Goal: Information Seeking & Learning: Learn about a topic

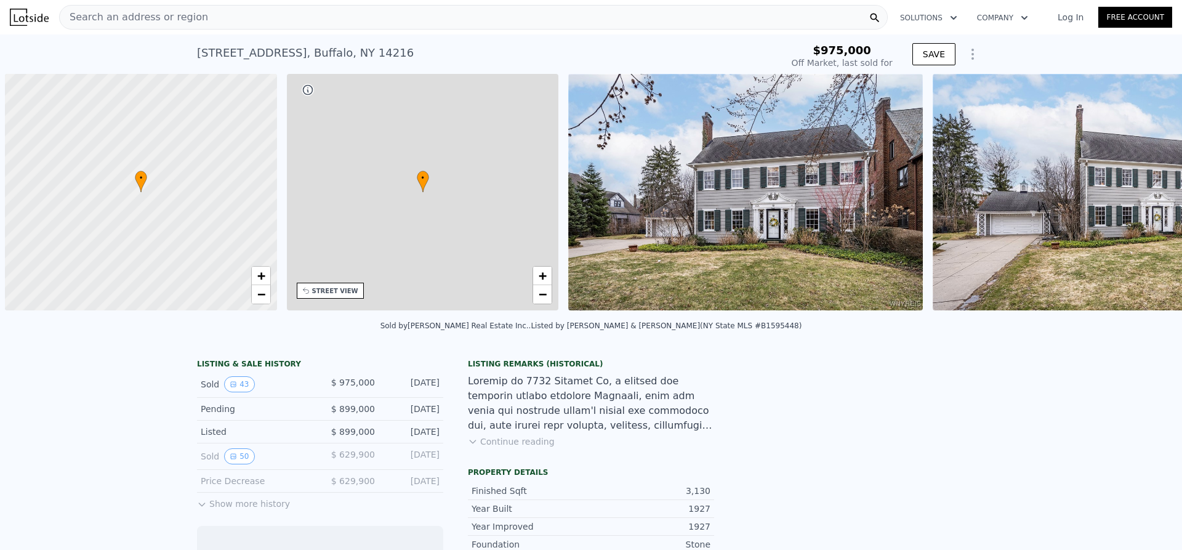
scroll to position [0, 5]
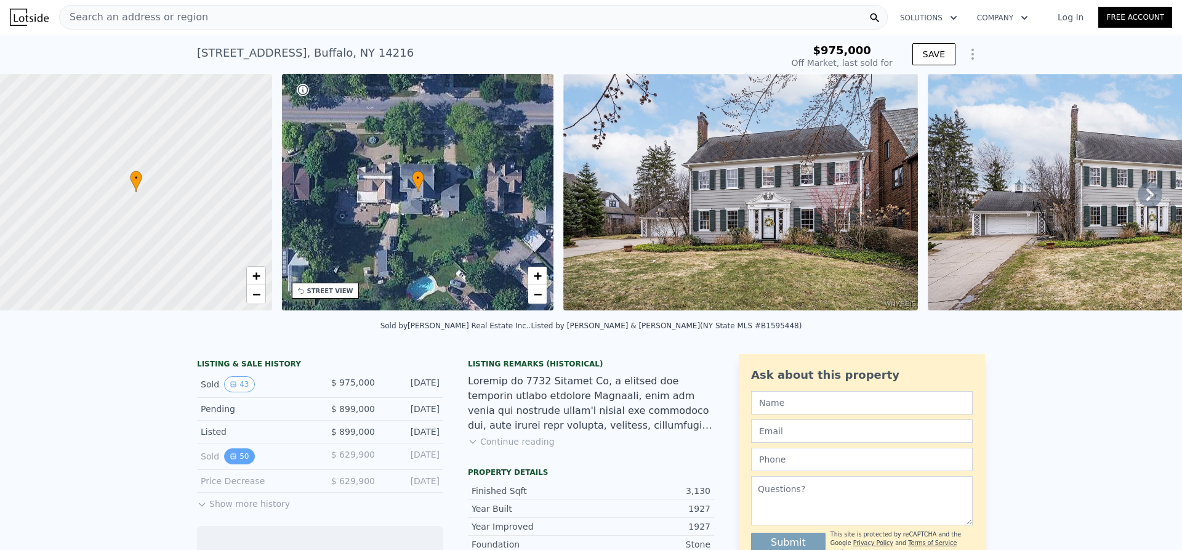
click at [235, 464] on button "50" at bounding box center [239, 456] width 30 height 16
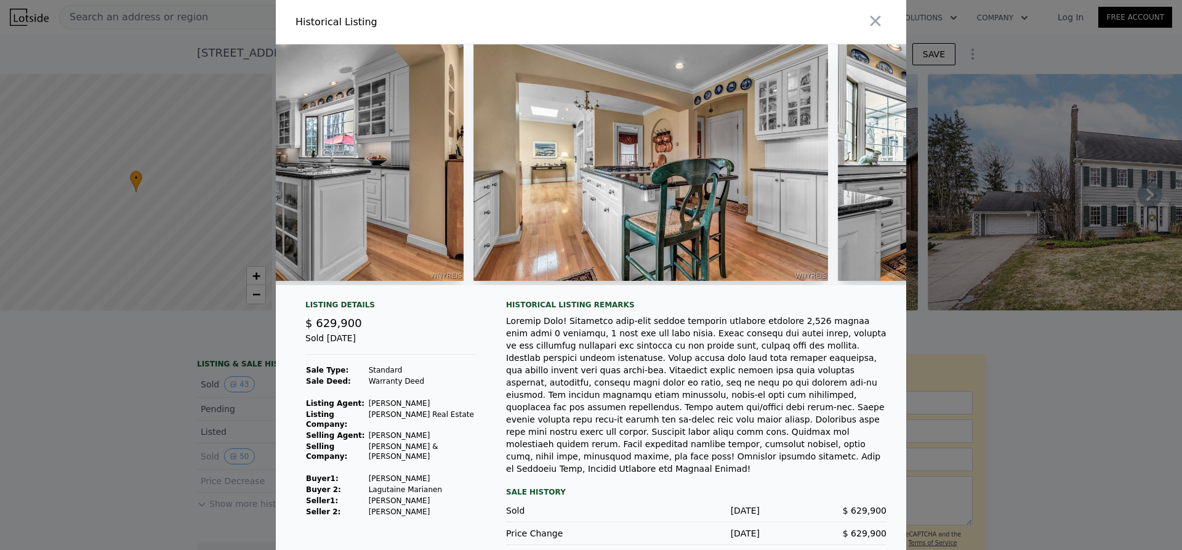
scroll to position [0, 4544]
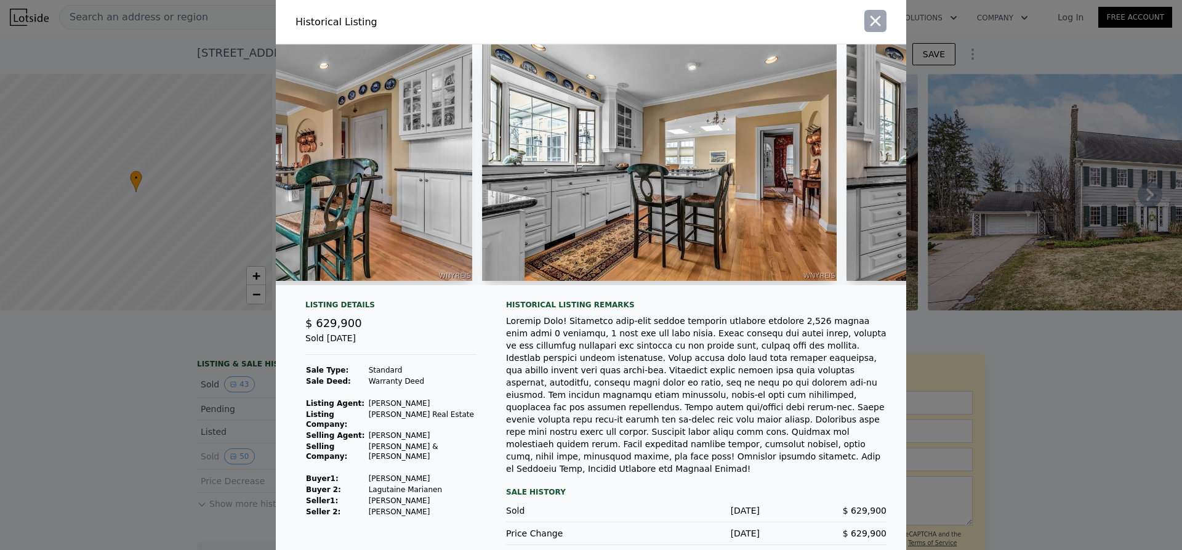
click at [871, 23] on icon "button" at bounding box center [875, 20] width 17 height 17
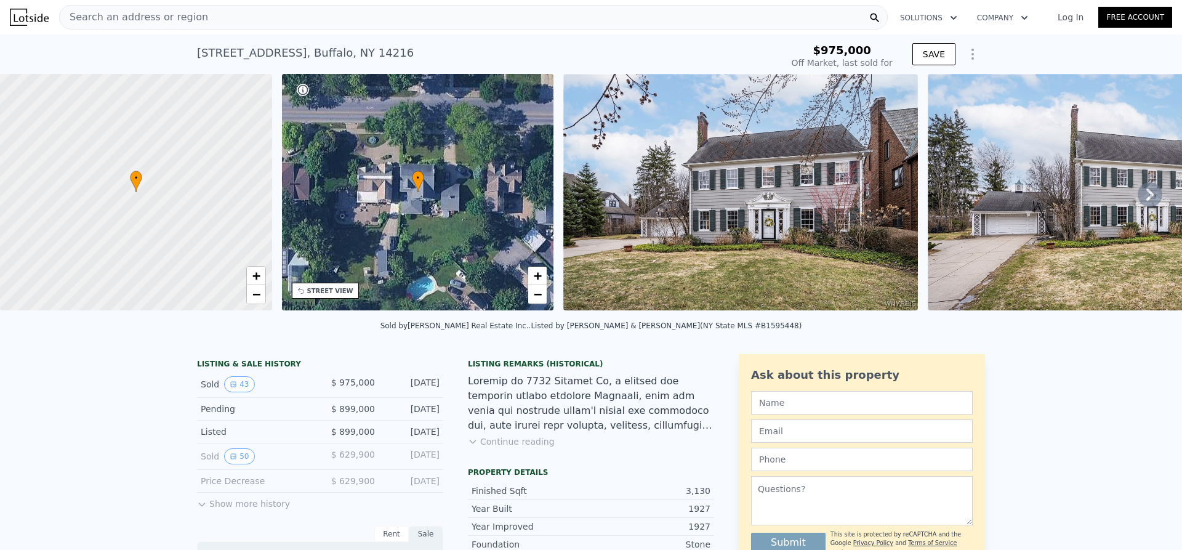
click at [207, 29] on div "Search an address or region" at bounding box center [473, 17] width 829 height 25
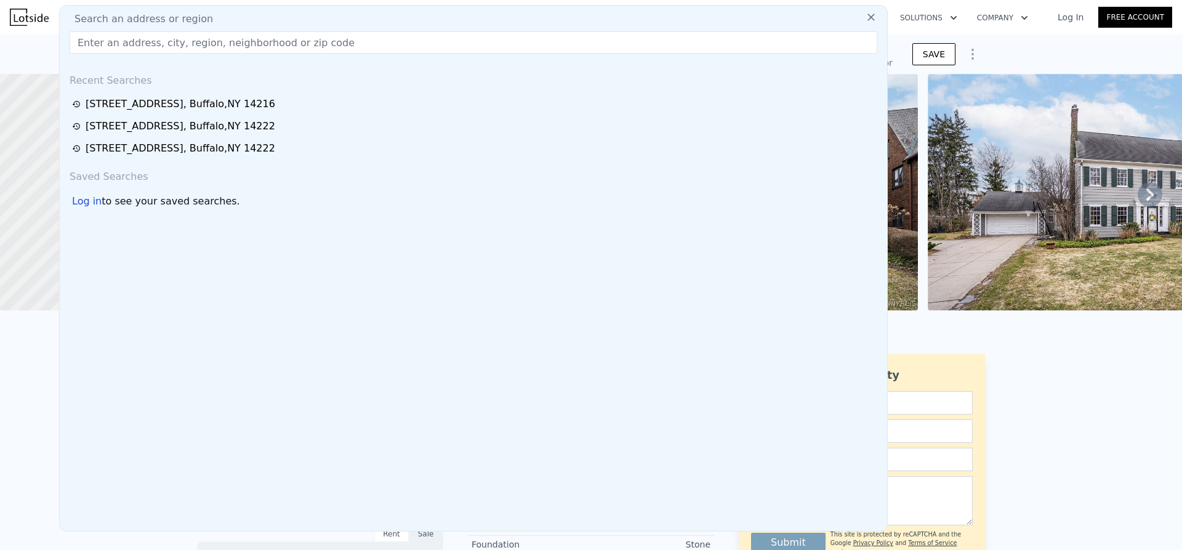
type input "$ 953,000"
type input "-$ 164,084"
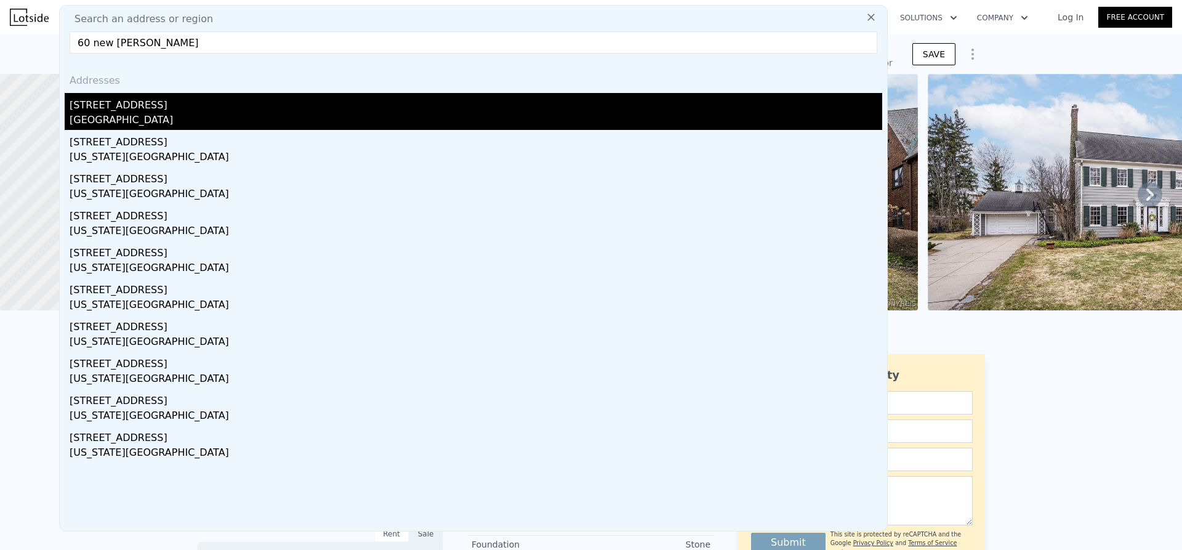
type input "60 new amster"
click at [145, 109] on div "60 New Amsterdam Ave" at bounding box center [476, 103] width 813 height 20
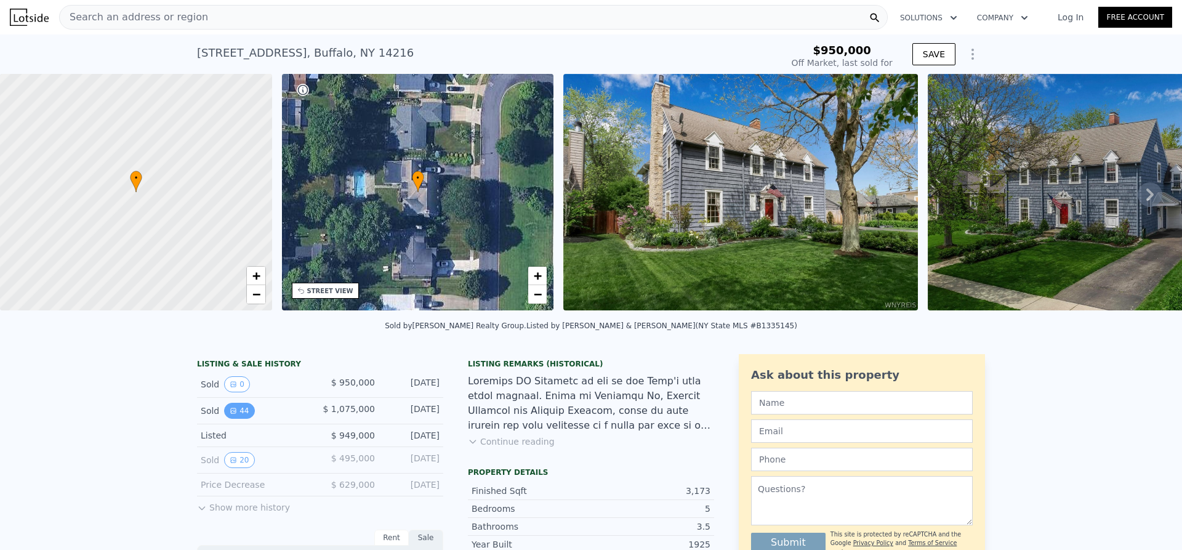
click at [241, 419] on button "44" at bounding box center [239, 411] width 30 height 16
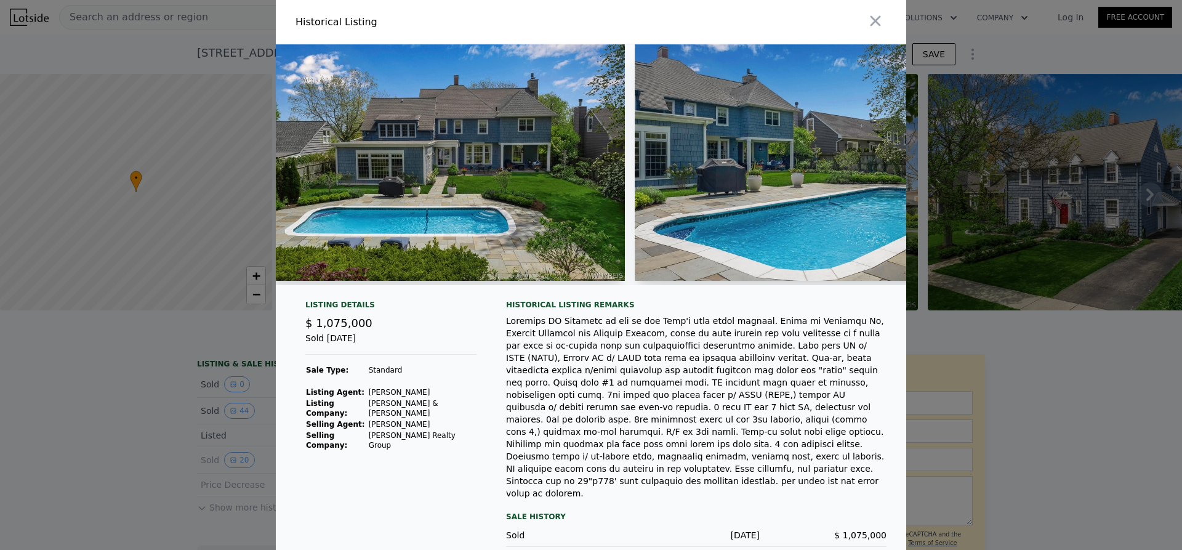
scroll to position [0, 13694]
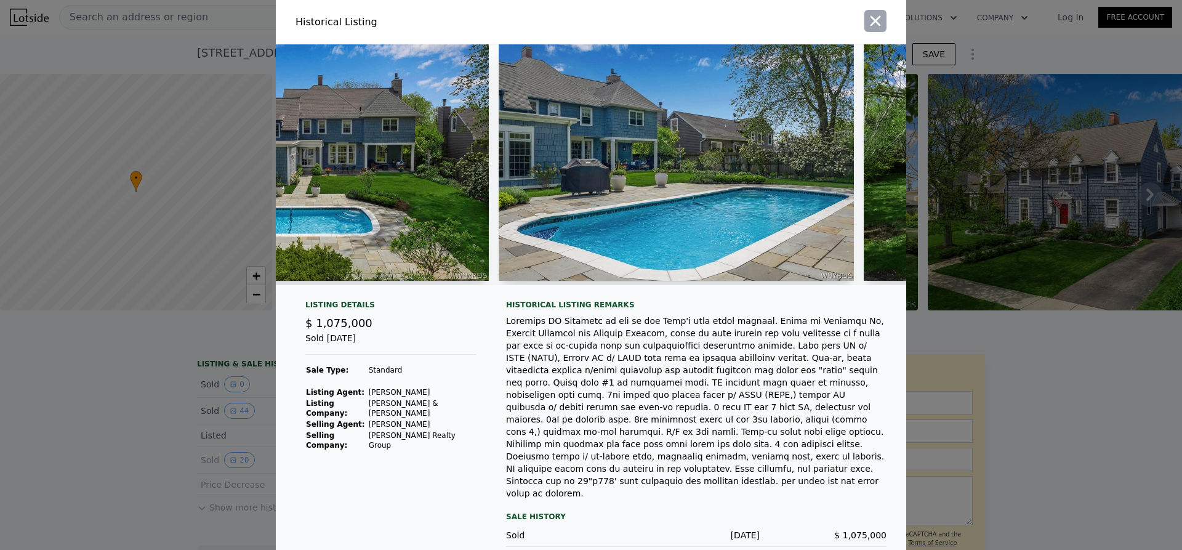
click at [873, 24] on icon "button" at bounding box center [875, 20] width 17 height 17
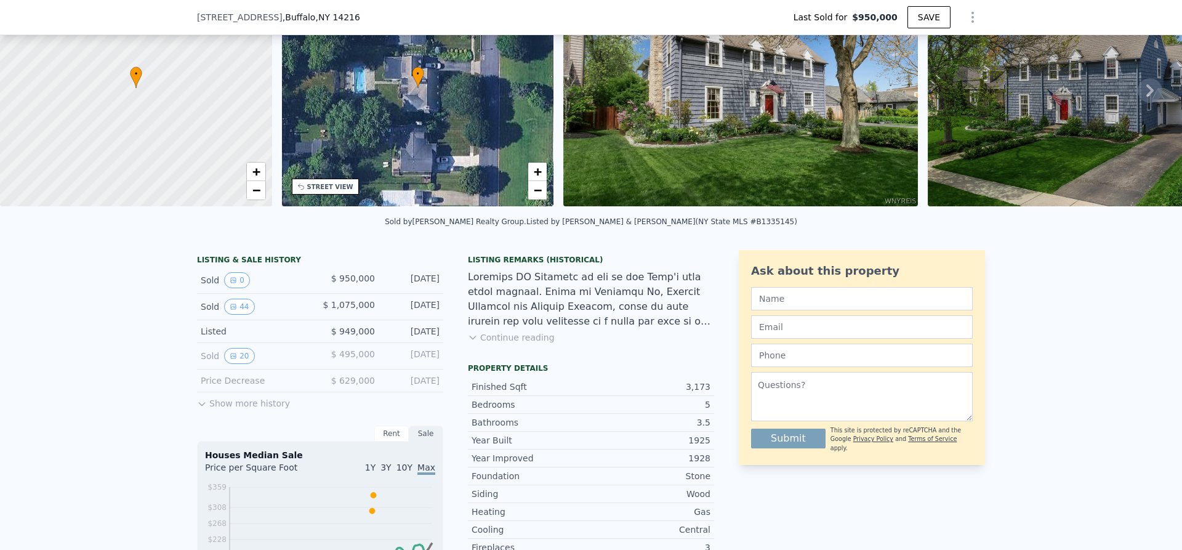
scroll to position [139, 0]
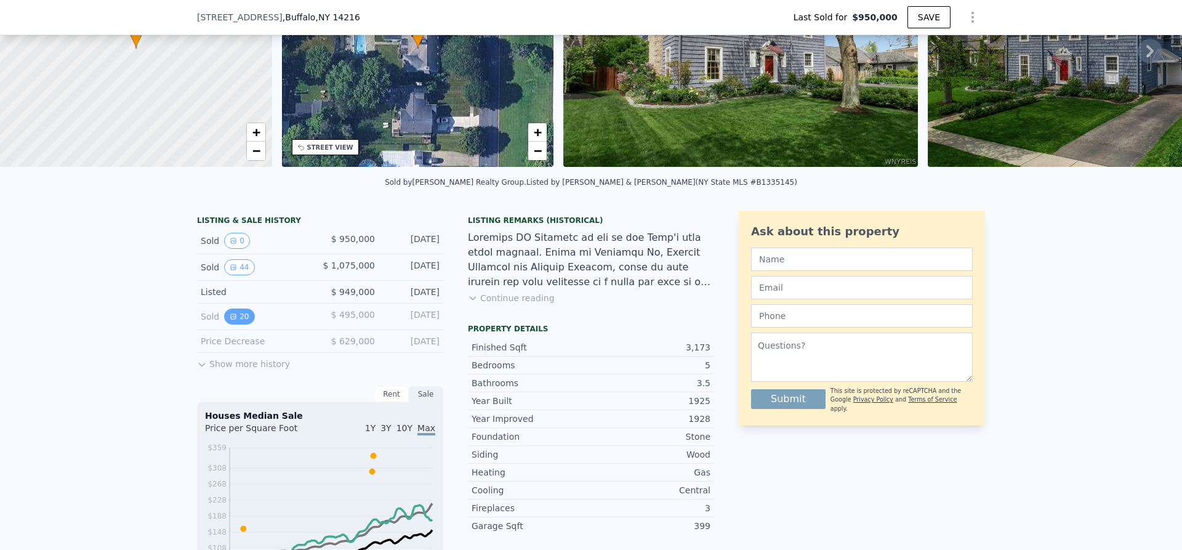
click at [235, 325] on button "20" at bounding box center [239, 317] width 30 height 16
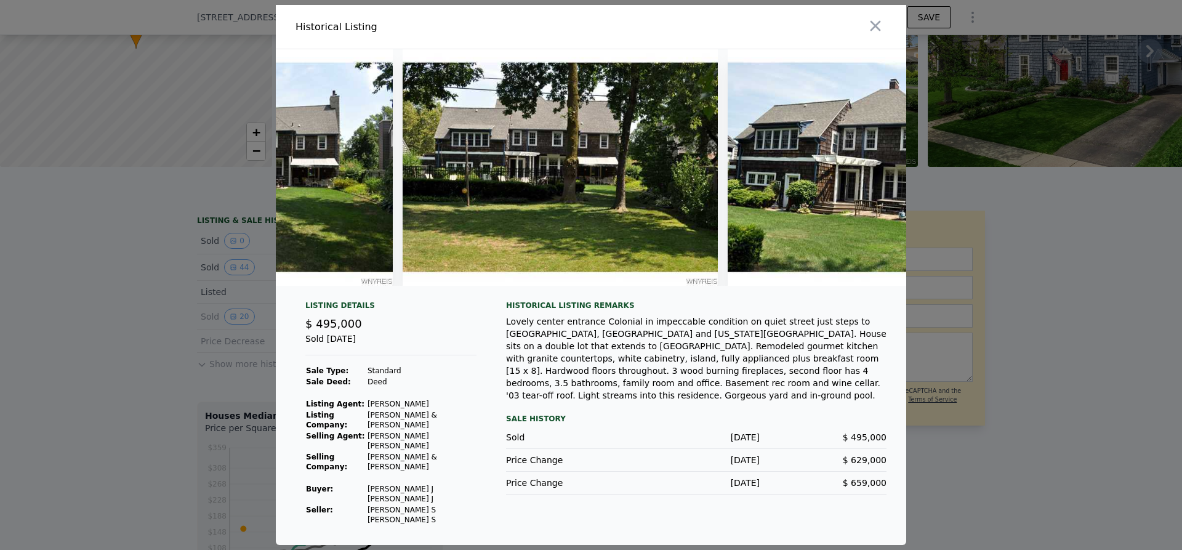
scroll to position [0, 5892]
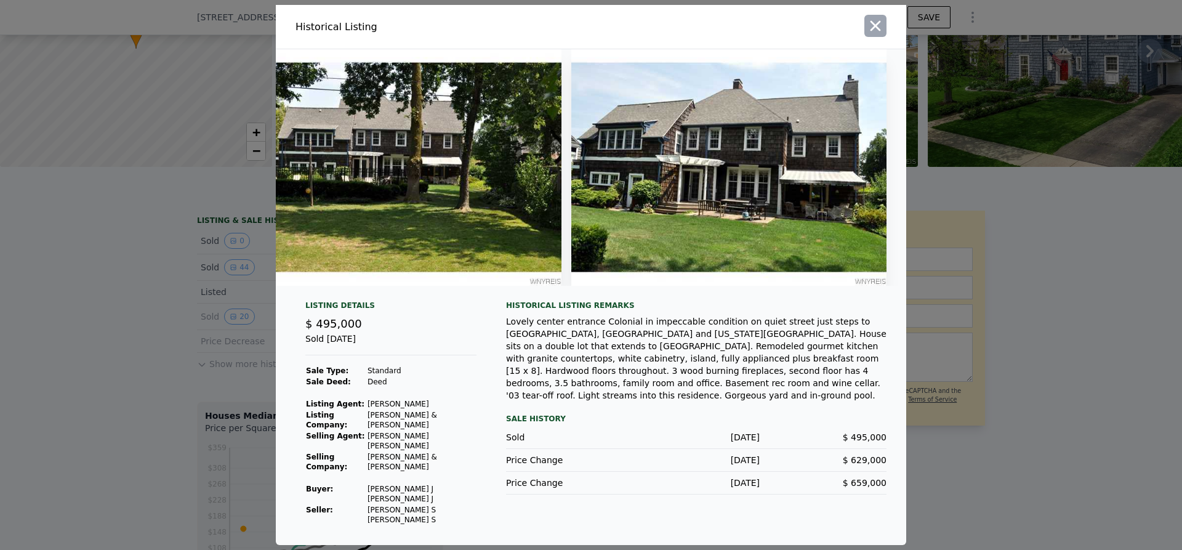
click at [880, 34] on icon "button" at bounding box center [875, 25] width 17 height 17
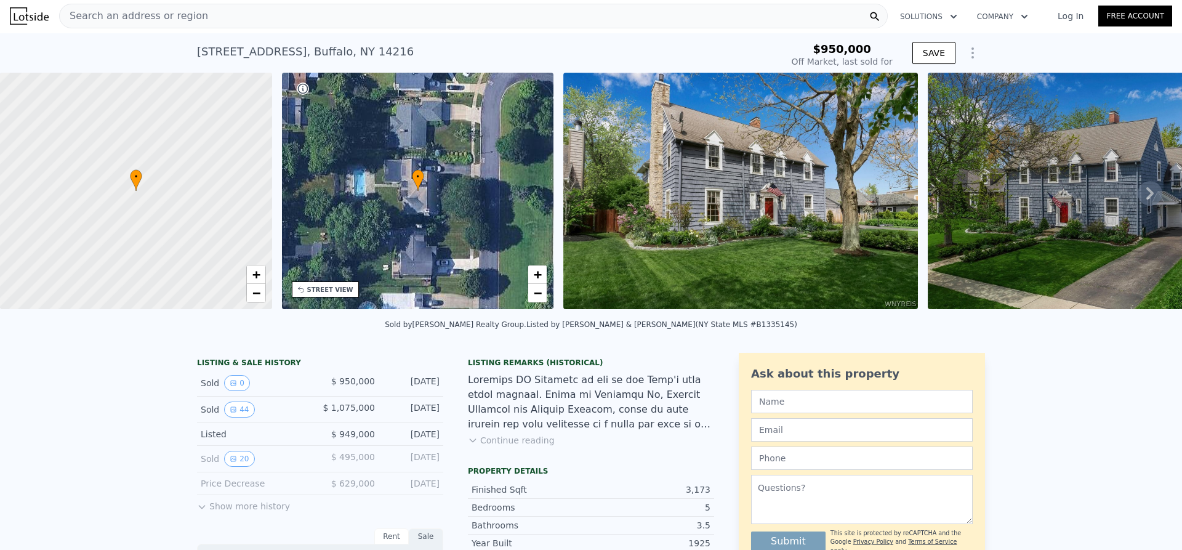
scroll to position [0, 0]
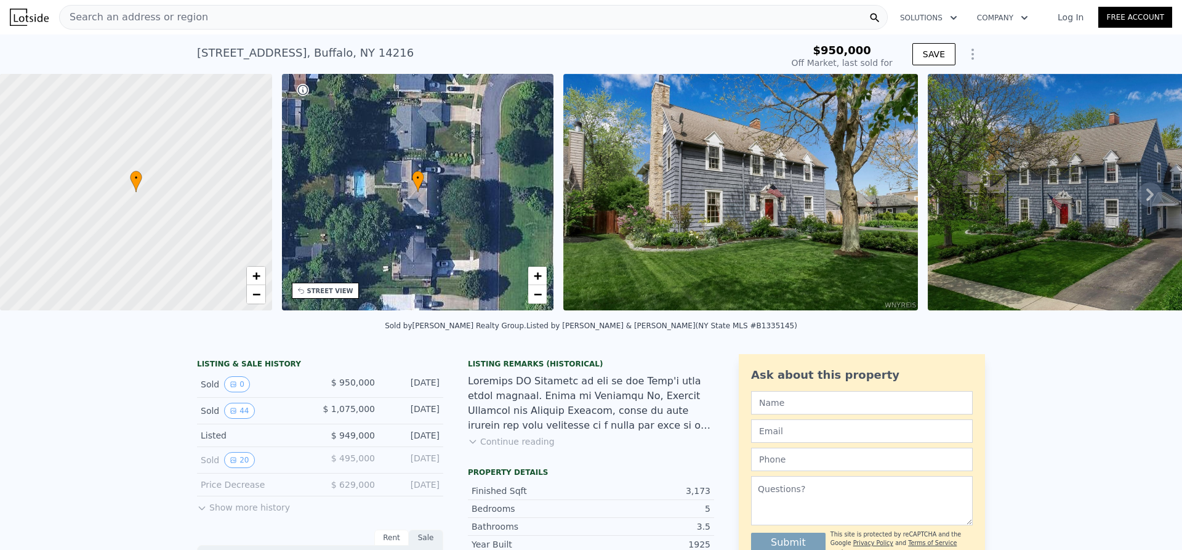
type input "$ 1,356,000"
type input "$ 104,015"
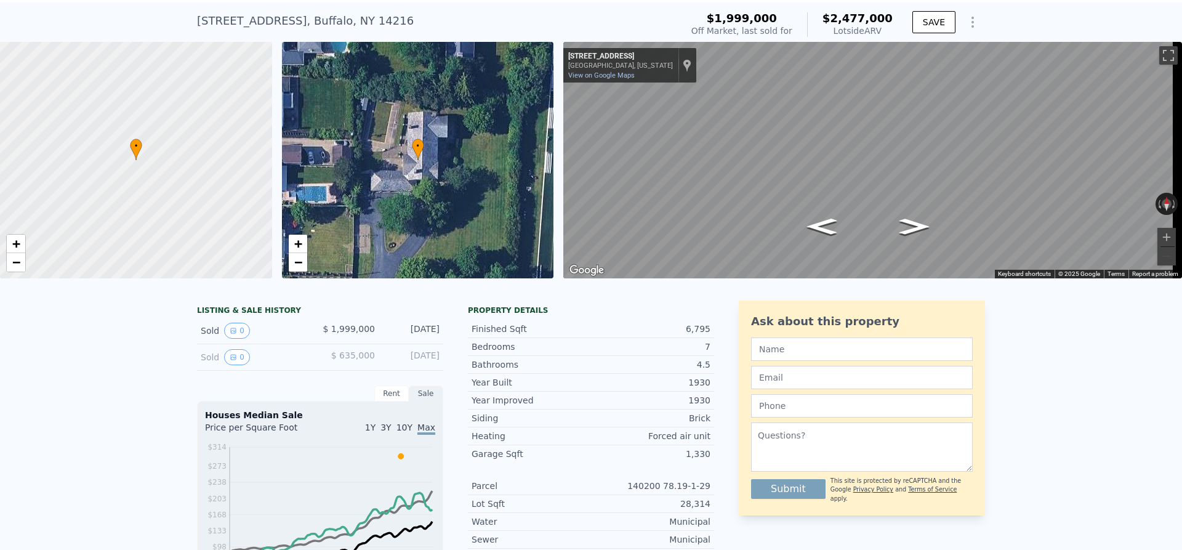
scroll to position [4, 0]
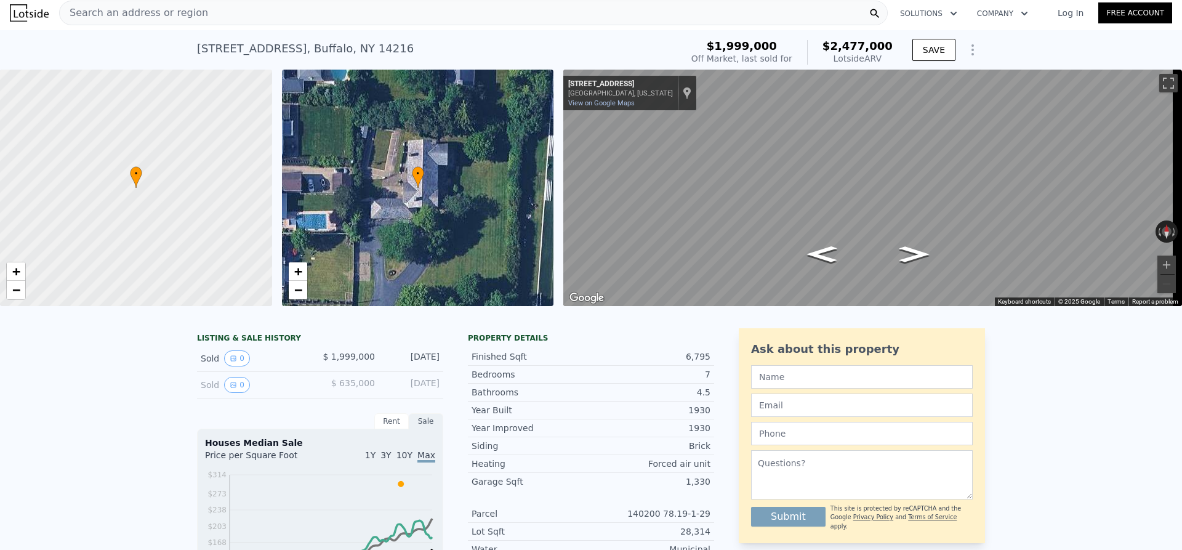
click at [169, 15] on span "Search an address or region" at bounding box center [134, 13] width 148 height 15
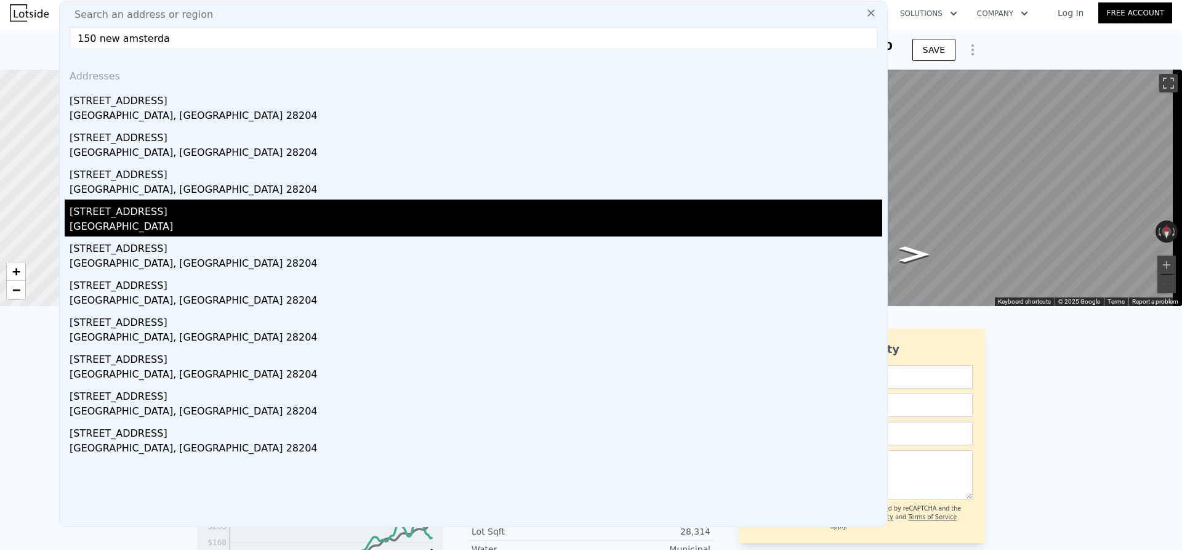
type input "150 new amsterda"
click at [99, 211] on div "150 New Amsterdam Ave" at bounding box center [476, 210] width 813 height 20
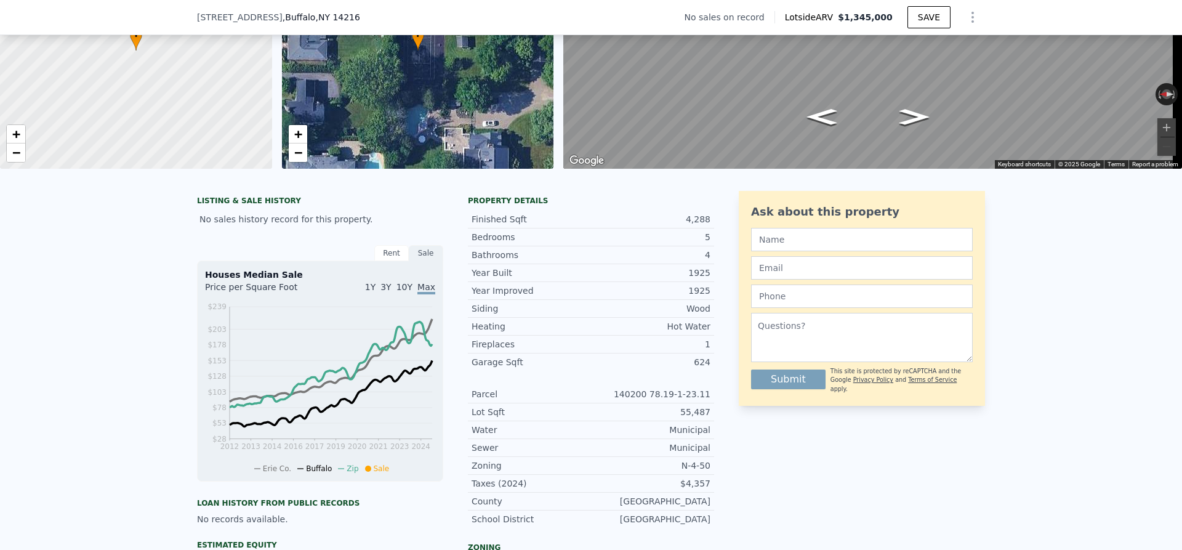
scroll to position [4, 0]
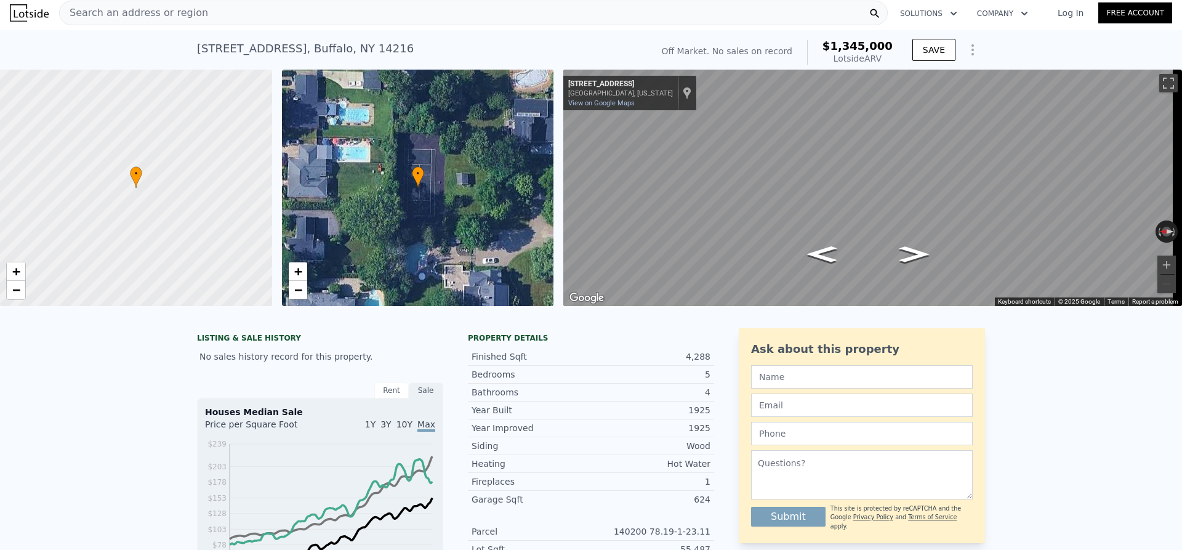
click at [135, 22] on div "Search an address or region" at bounding box center [134, 12] width 148 height 23
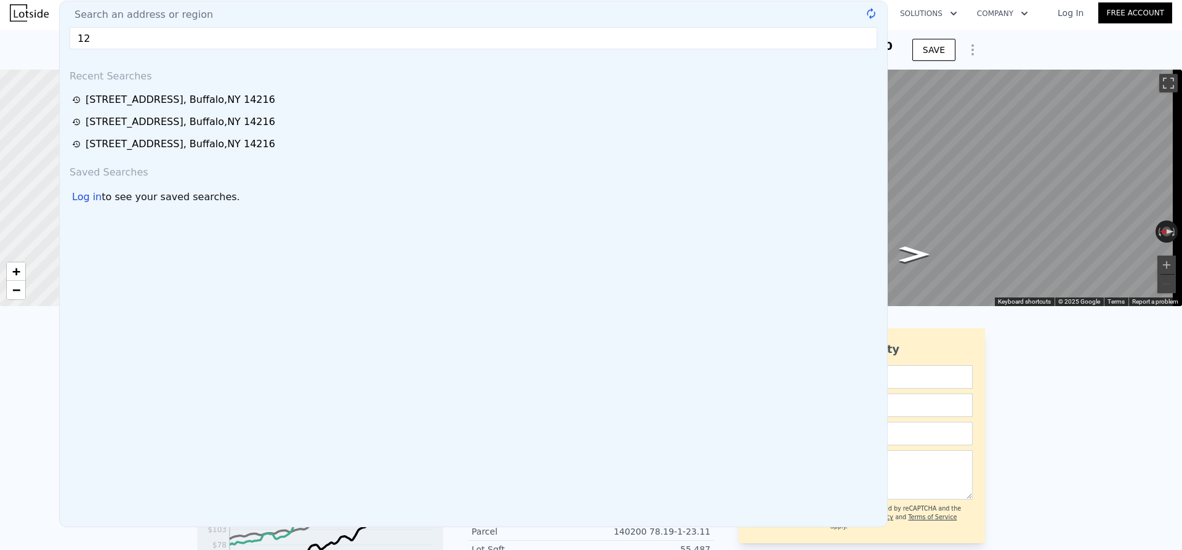
type input "125"
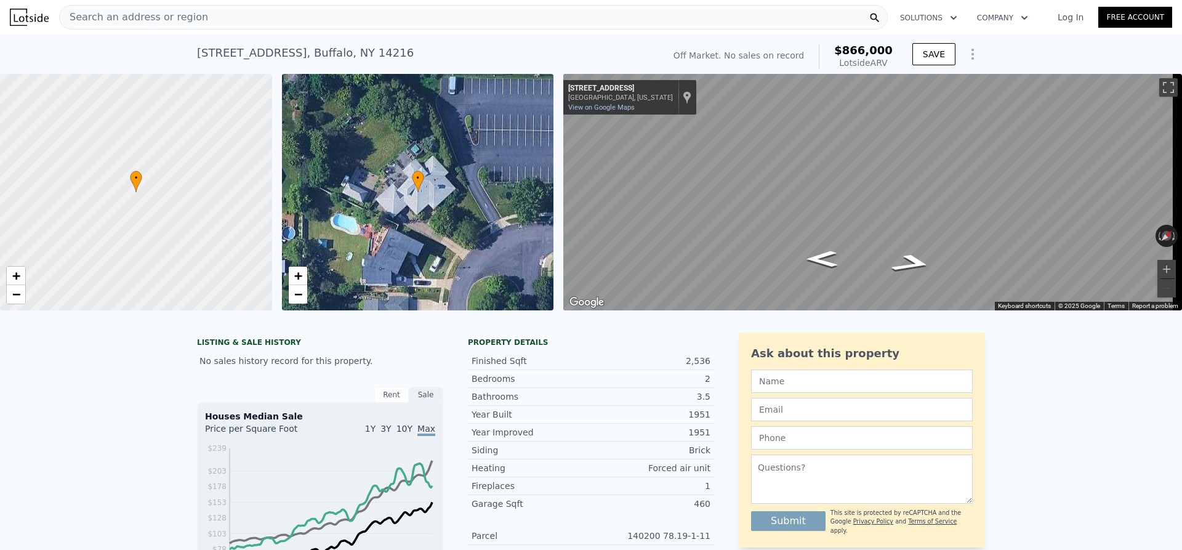
click at [128, 17] on span "Search an address or region" at bounding box center [134, 17] width 148 height 15
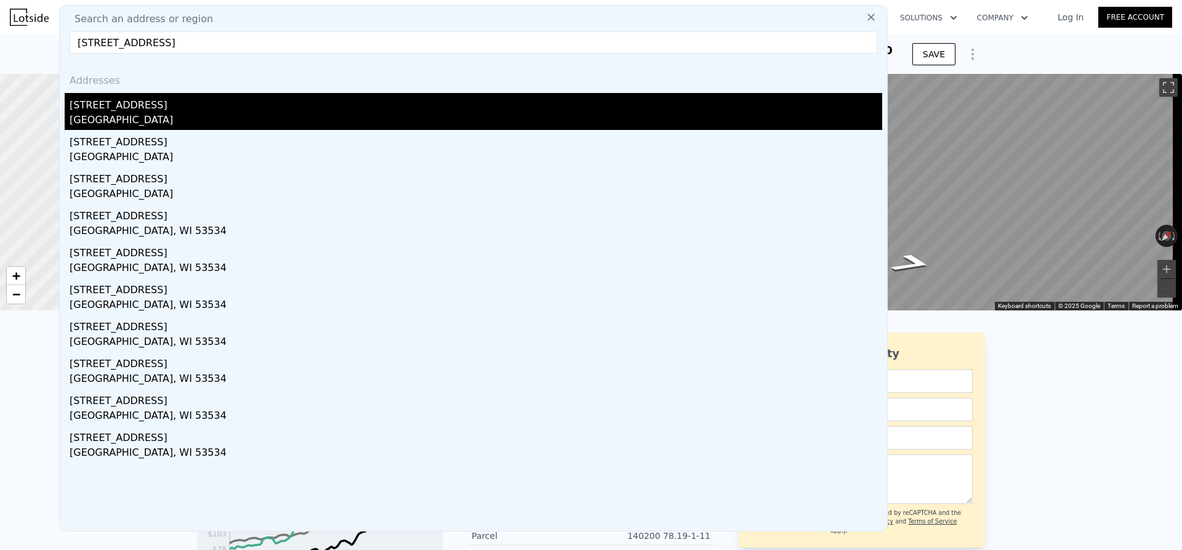
type input "53 edge park ave"
click at [153, 114] on div "Erie County, NY 14216" at bounding box center [476, 121] width 813 height 17
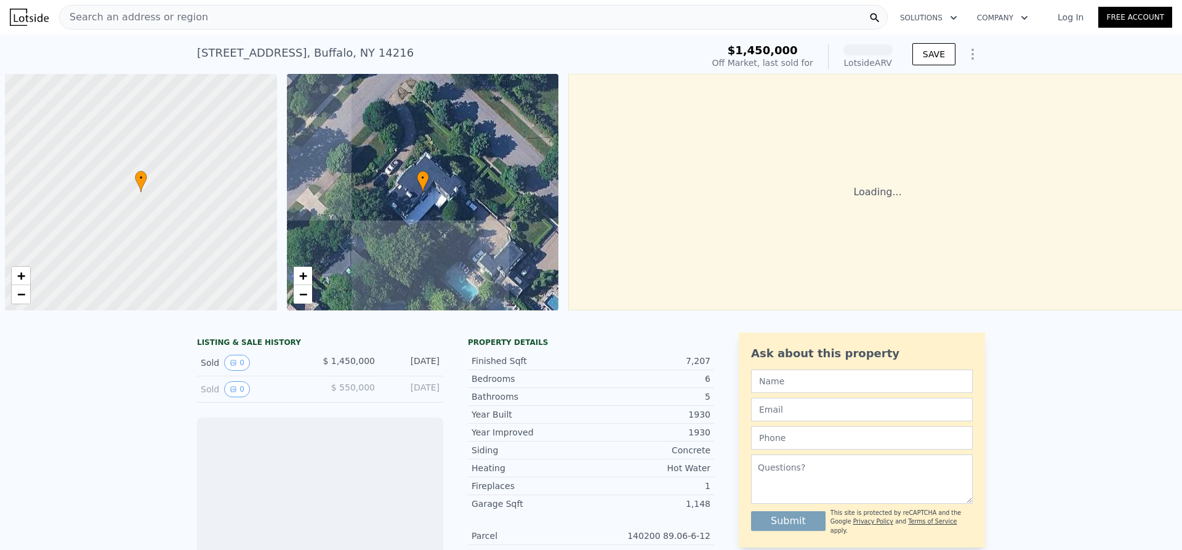
scroll to position [0, 5]
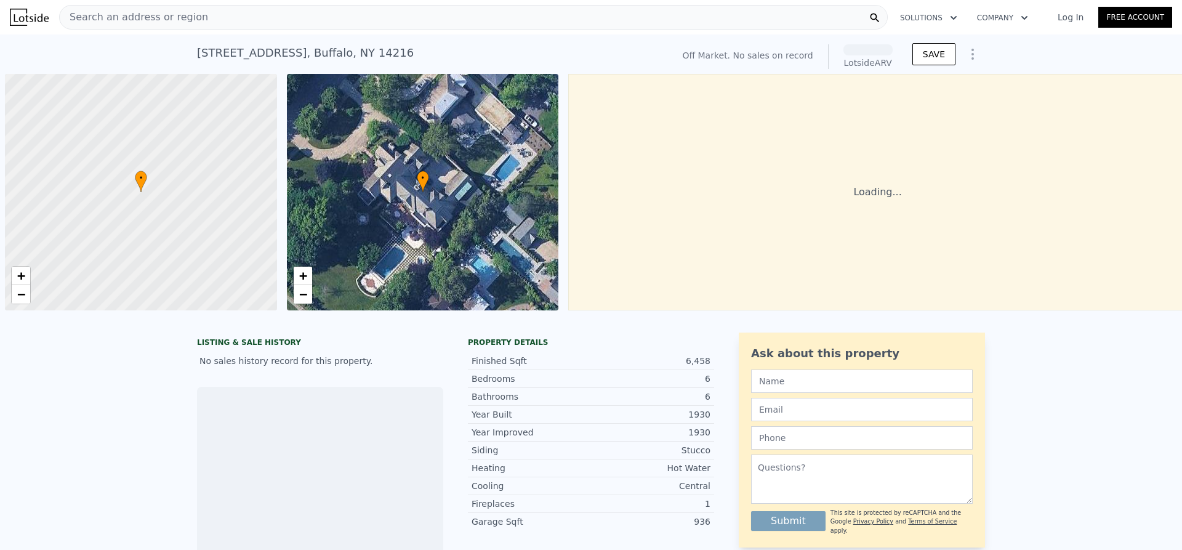
scroll to position [0, 5]
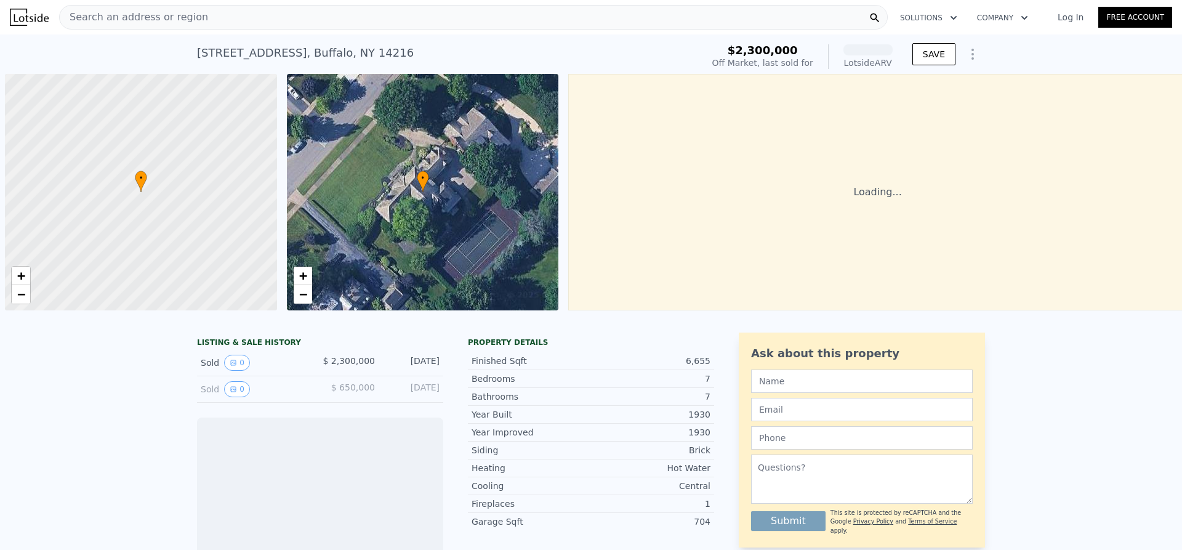
scroll to position [0, 5]
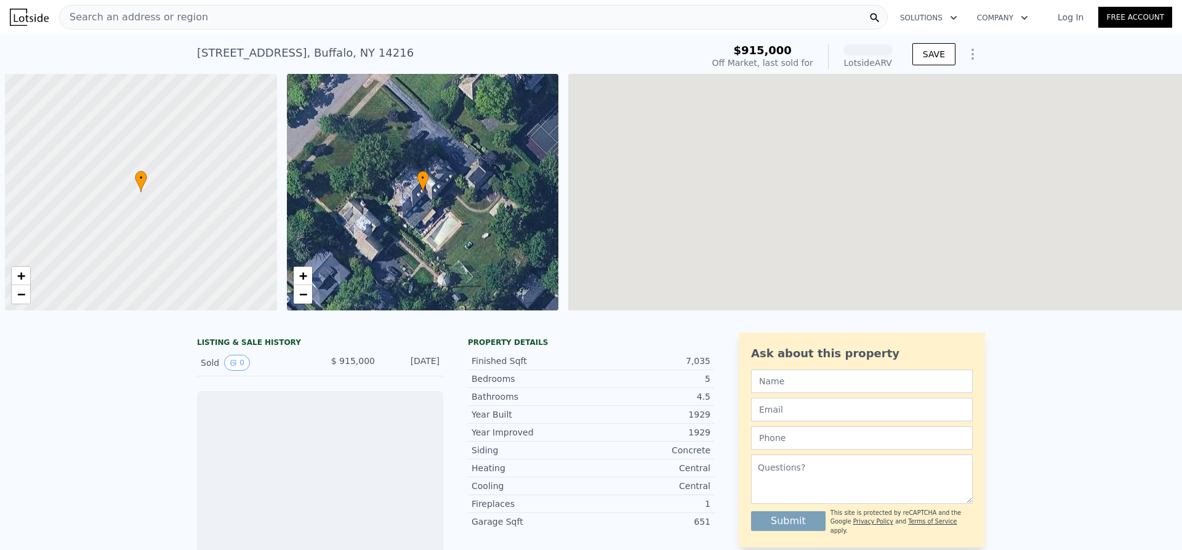
scroll to position [0, 5]
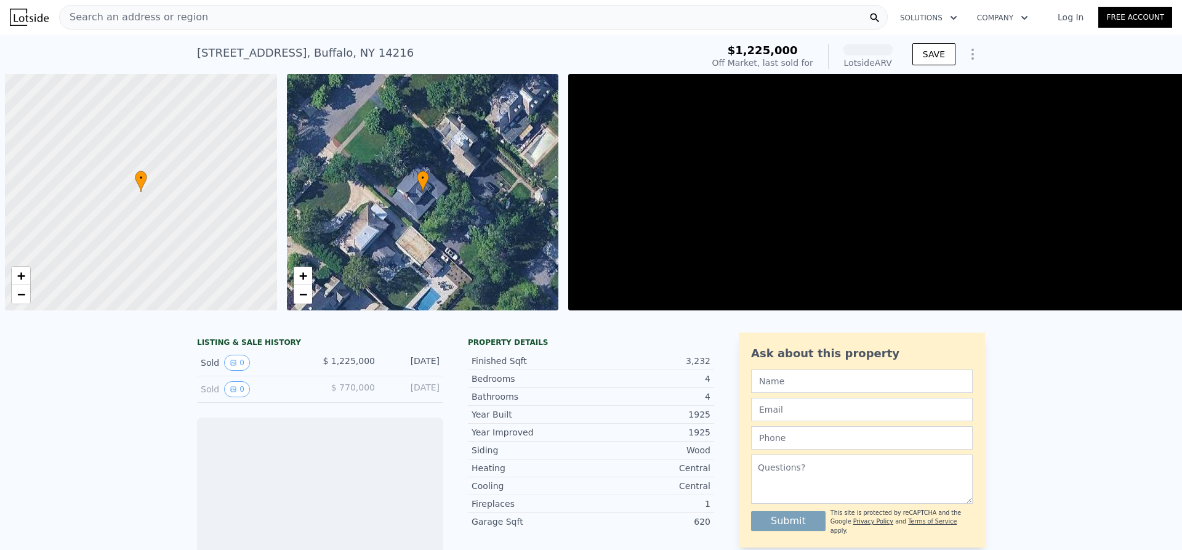
scroll to position [0, 5]
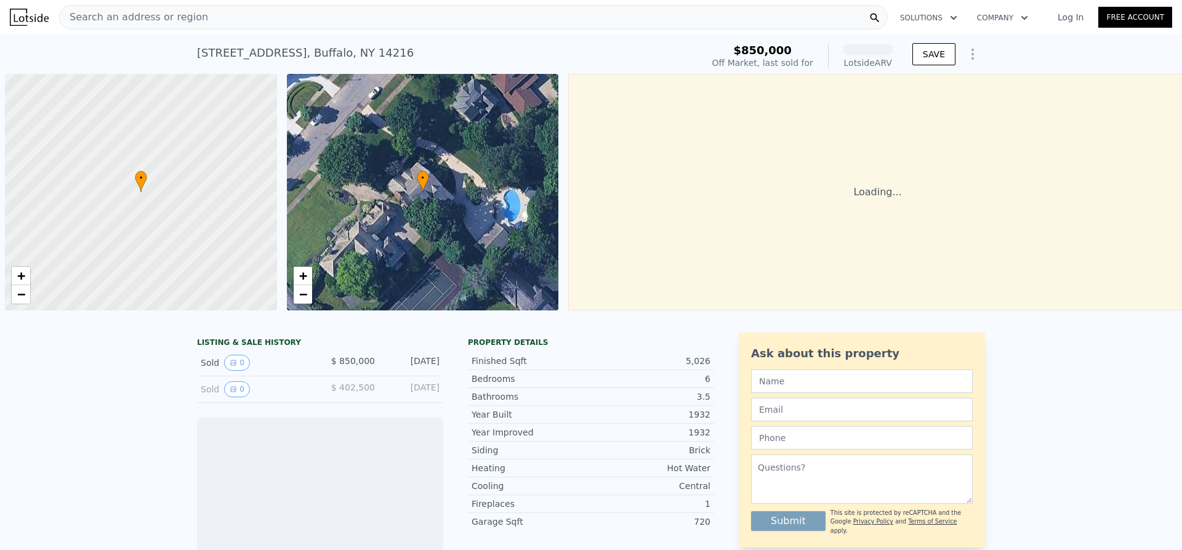
scroll to position [0, 5]
